Goal: Transaction & Acquisition: Obtain resource

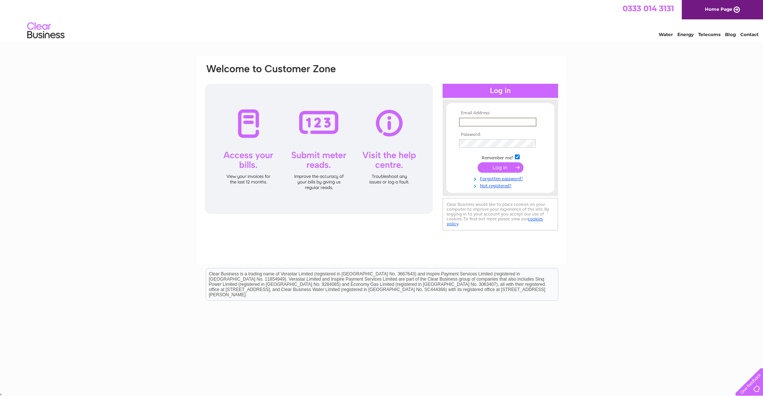
type input "lesley@pastrysection.com"
click at [497, 171] on input "submit" at bounding box center [501, 167] width 46 height 10
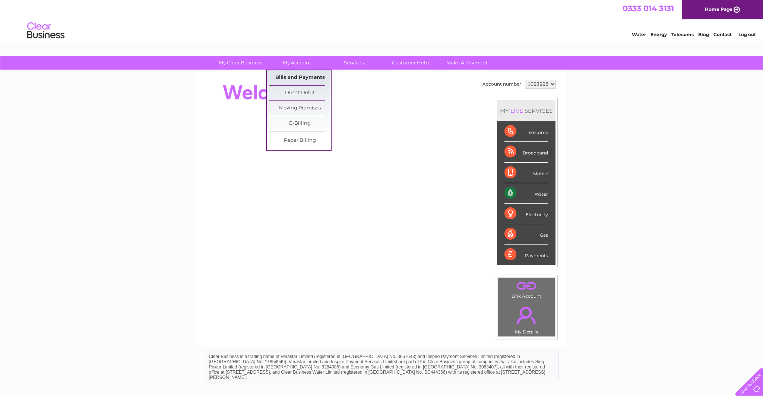
click at [294, 78] on link "Bills and Payments" at bounding box center [299, 77] width 61 height 15
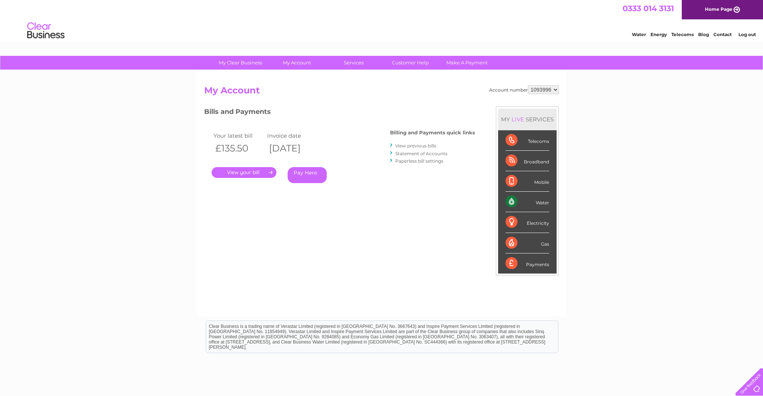
click at [238, 172] on link "." at bounding box center [244, 172] width 65 height 11
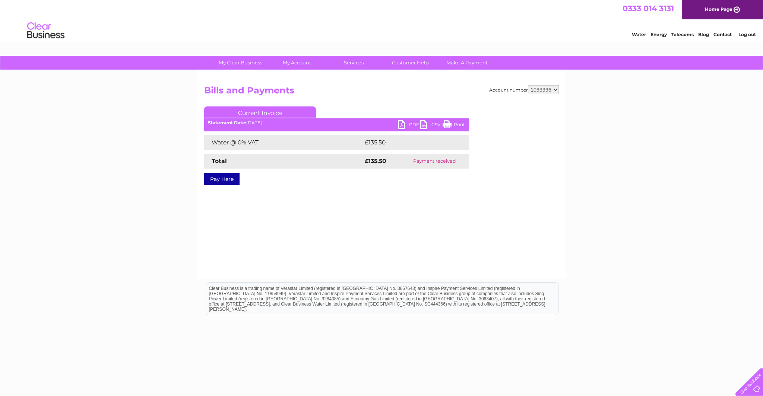
click at [410, 123] on link "PDF" at bounding box center [409, 125] width 22 height 11
select select "1153410"
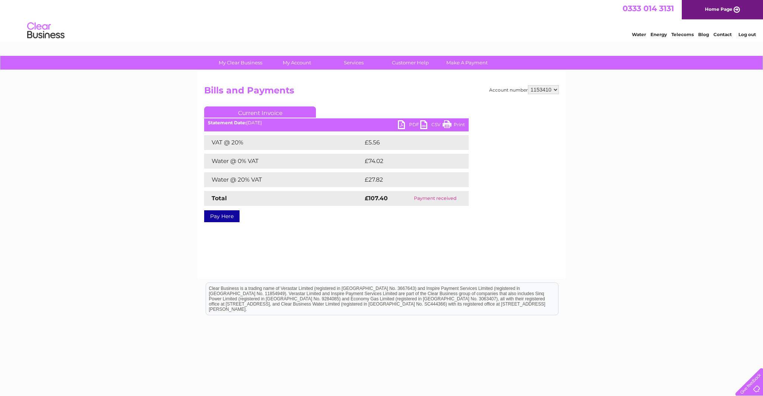
click at [410, 125] on link "PDF" at bounding box center [409, 125] width 22 height 11
